Goal: Task Accomplishment & Management: Use online tool/utility

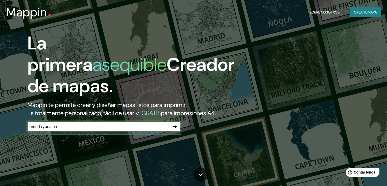
type input "merida yucatan"
click at [175, 128] on icon "button" at bounding box center [175, 126] width 4 height 4
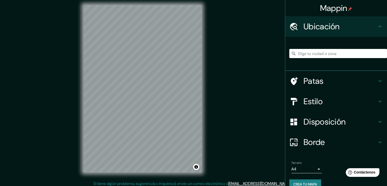
scroll to position [6, 0]
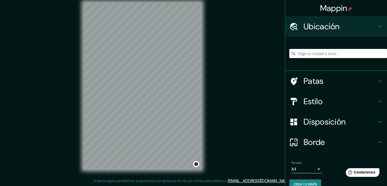
click at [303, 53] on input "Elige tu ciudad o zona" at bounding box center [339, 53] width 98 height 9
click at [315, 53] on input "[STREET_ADDRESS][PERSON_NAME][PERSON_NAME][PERSON_NAME]" at bounding box center [339, 53] width 98 height 9
click at [344, 53] on input "[GEOGRAPHIC_DATA], [GEOGRAPHIC_DATA], [GEOGRAPHIC_DATA]" at bounding box center [339, 53] width 98 height 9
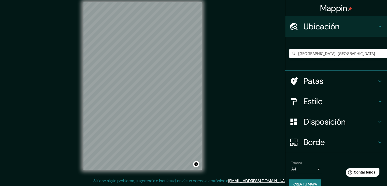
type input "[GEOGRAPHIC_DATA], [GEOGRAPHIC_DATA]"
